Goal: Find specific page/section: Find specific page/section

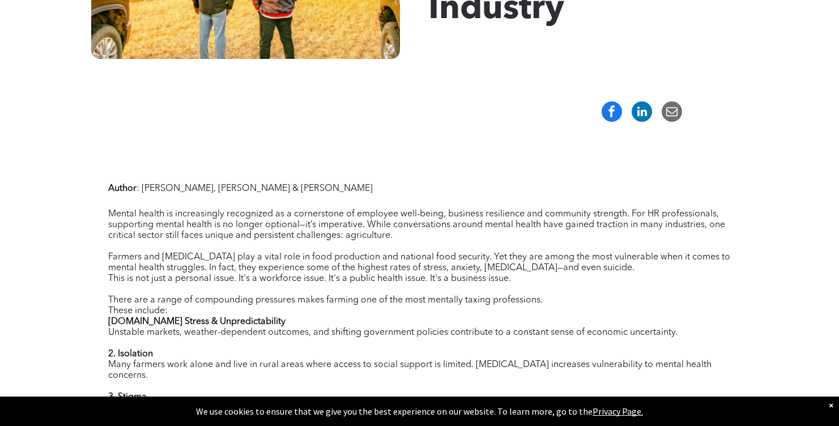
scroll to position [328, 0]
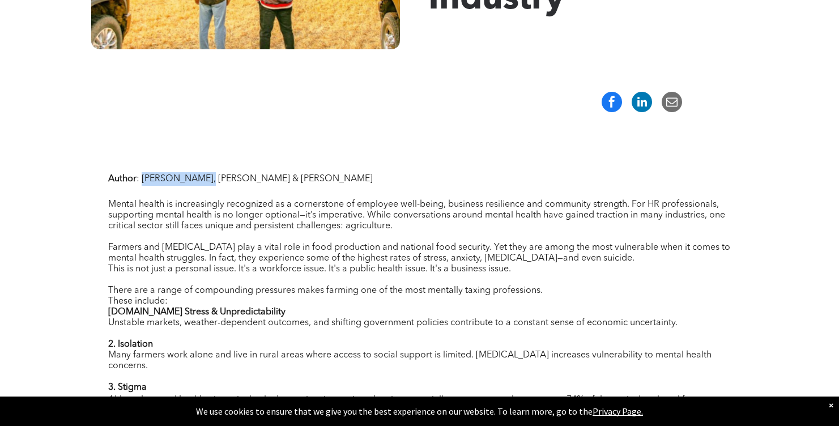
drag, startPoint x: 142, startPoint y: 178, endPoint x: 204, endPoint y: 177, distance: 62.3
click at [204, 177] on span ": [PERSON_NAME], [PERSON_NAME] & [PERSON_NAME]" at bounding box center [254, 178] width 236 height 9
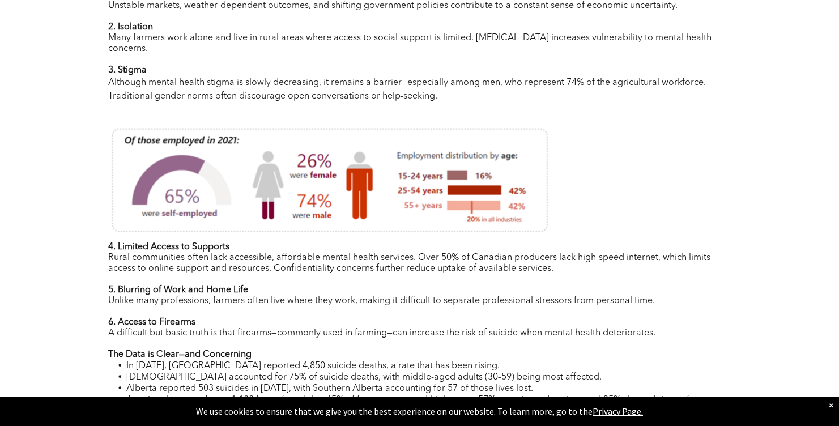
copy span "Nicole Mahieux"
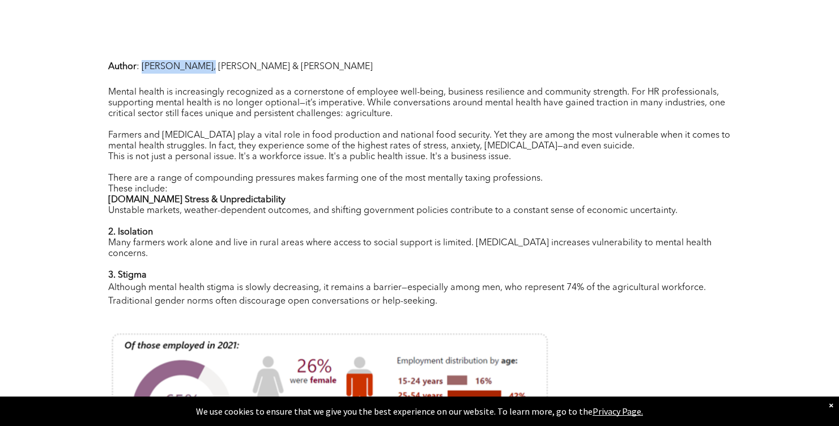
scroll to position [370, 0]
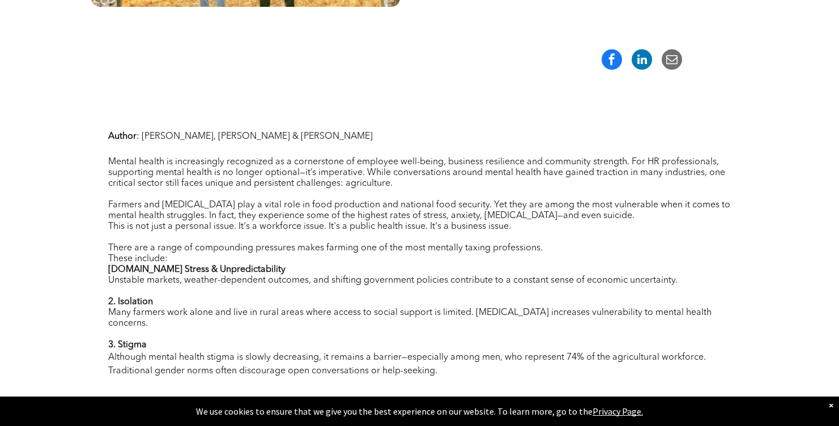
click at [377, 138] on p "Author : Nicole Mahieux, Nick Canning & Kendal Tremblay" at bounding box center [419, 137] width 623 height 14
drag, startPoint x: 277, startPoint y: 135, endPoint x: 349, endPoint y: 135, distance: 71.9
click at [349, 135] on p "Author : Nicole Mahieux, Nick Canning & Kendal Tremblay" at bounding box center [419, 137] width 623 height 14
copy span "Kendal Tremblay"
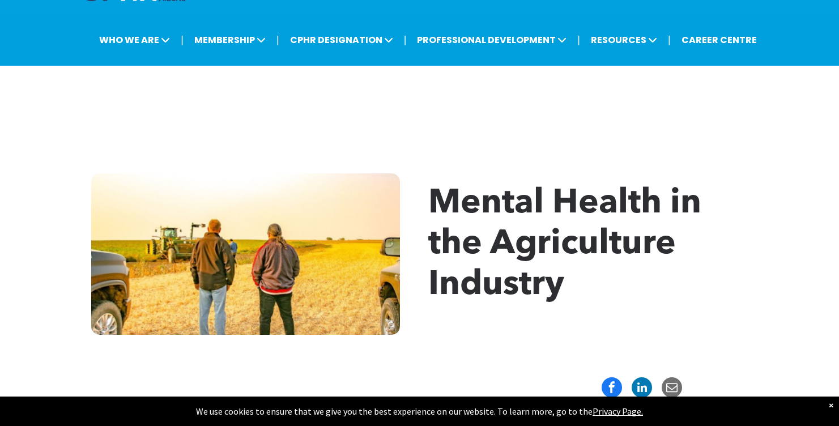
scroll to position [0, 0]
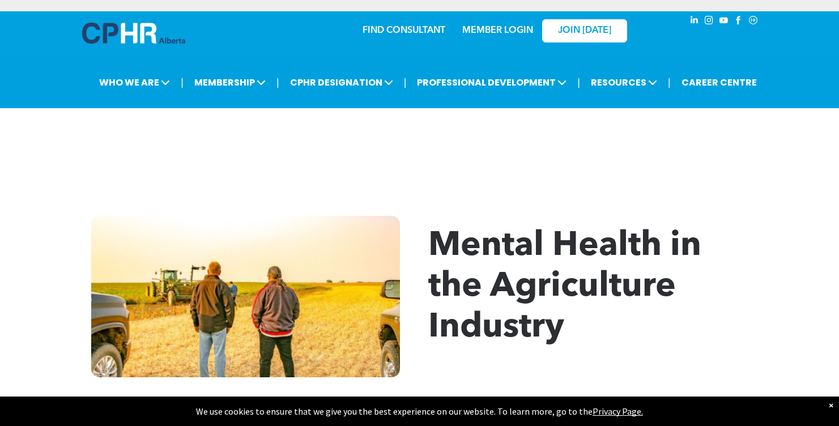
click at [133, 28] on img at bounding box center [133, 33] width 103 height 21
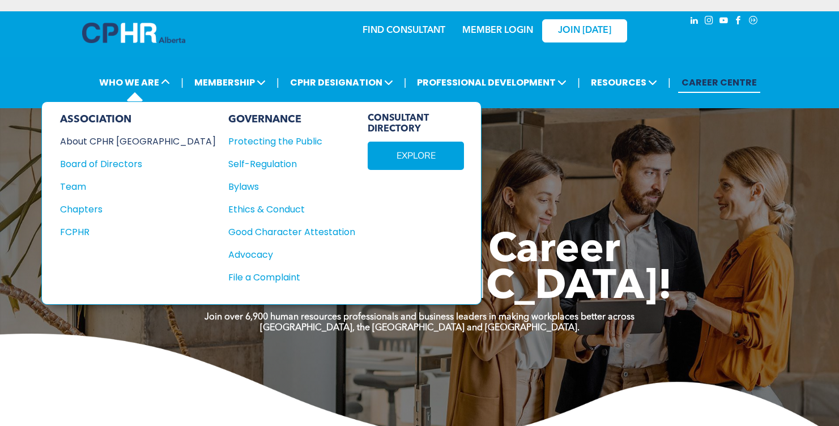
click at [138, 141] on div "About CPHR [GEOGRAPHIC_DATA]" at bounding box center [130, 141] width 140 height 14
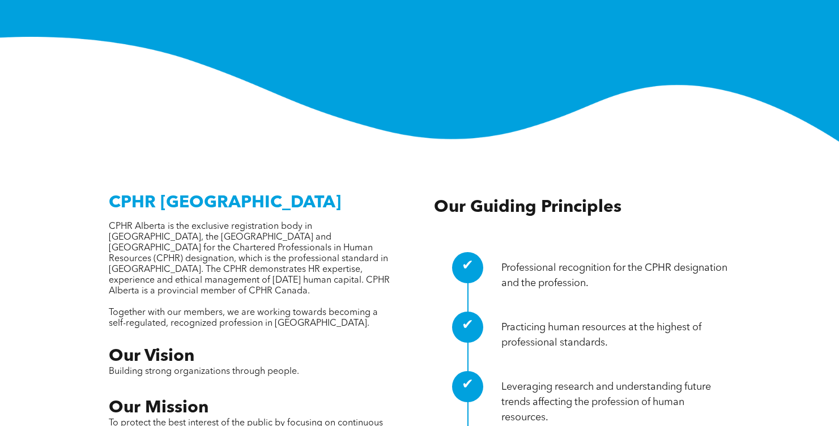
scroll to position [306, 0]
